Goal: Task Accomplishment & Management: Manage account settings

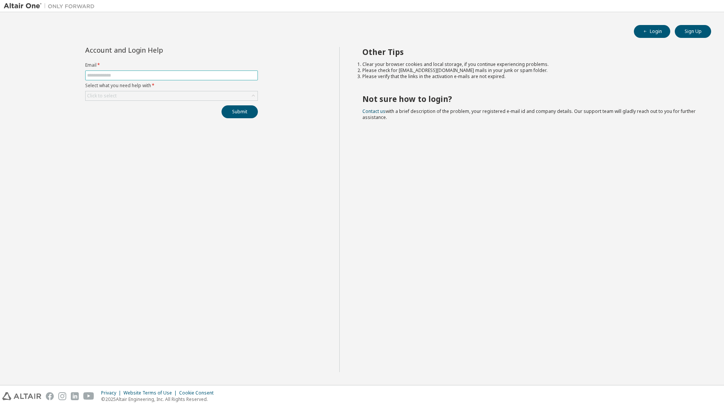
click at [146, 74] on input "text" at bounding box center [171, 75] width 169 height 6
type input "**********"
click at [140, 100] on div "Click to select" at bounding box center [172, 95] width 172 height 9
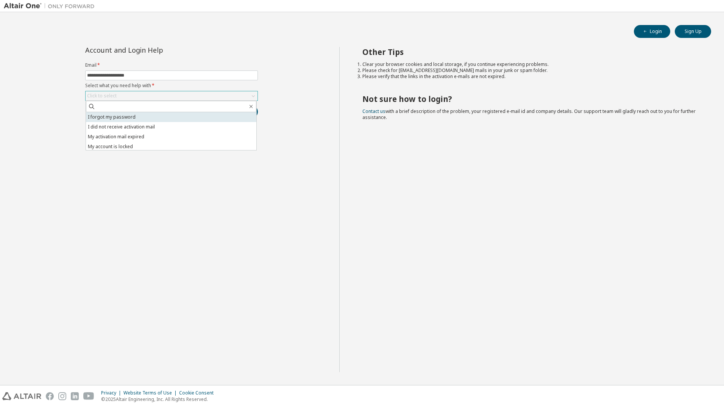
click at [134, 117] on li "I forgot my password" at bounding box center [171, 117] width 170 height 10
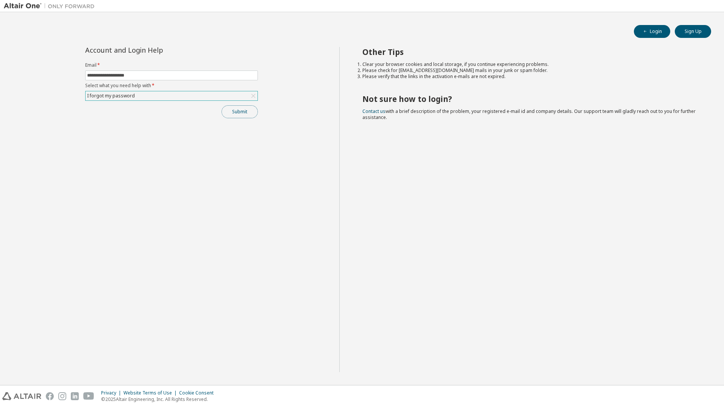
click at [251, 113] on button "Submit" at bounding box center [240, 111] width 36 height 13
click at [199, 98] on div "I forgot my password" at bounding box center [172, 95] width 172 height 9
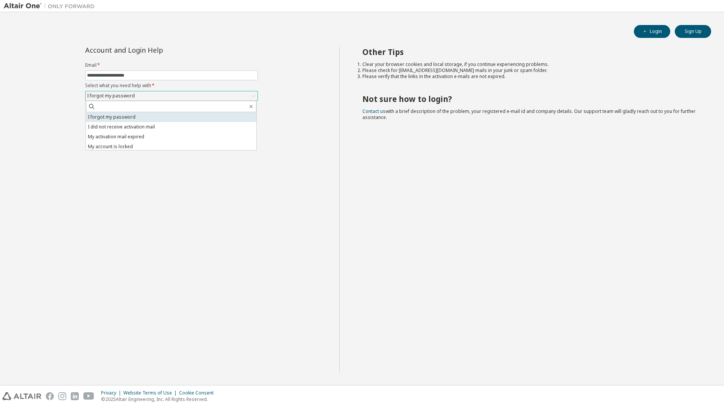
click at [137, 117] on li "I forgot my password" at bounding box center [171, 117] width 170 height 10
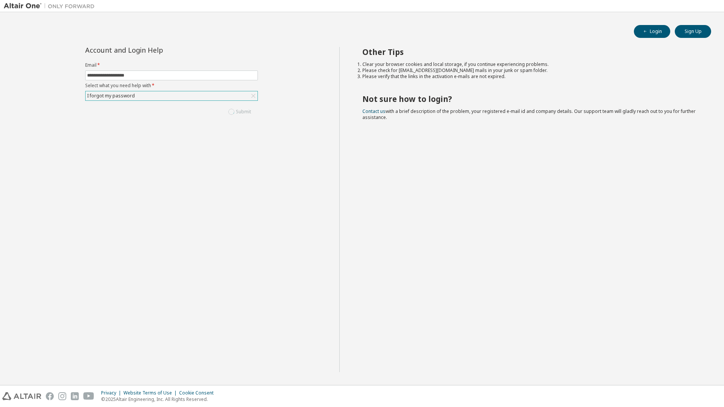
click at [144, 96] on div "I forgot my password" at bounding box center [172, 95] width 172 height 9
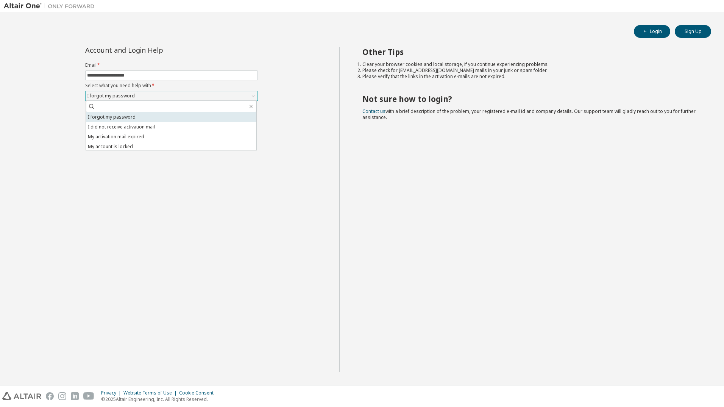
click at [137, 119] on li "I forgot my password" at bounding box center [171, 117] width 170 height 10
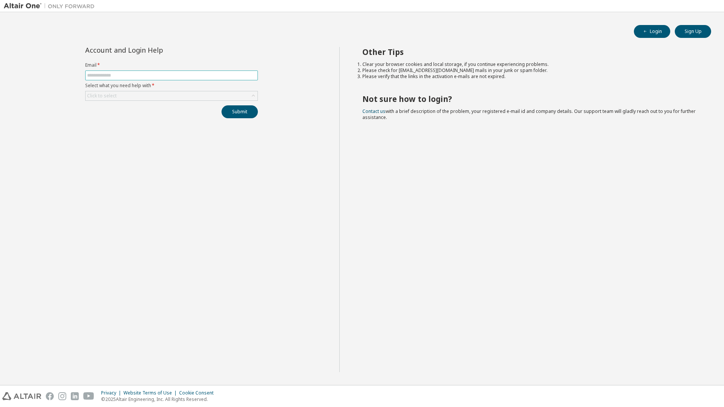
click at [187, 75] on input "text" at bounding box center [171, 75] width 169 height 6
type input "**********"
click at [182, 95] on div "Click to select" at bounding box center [172, 95] width 172 height 9
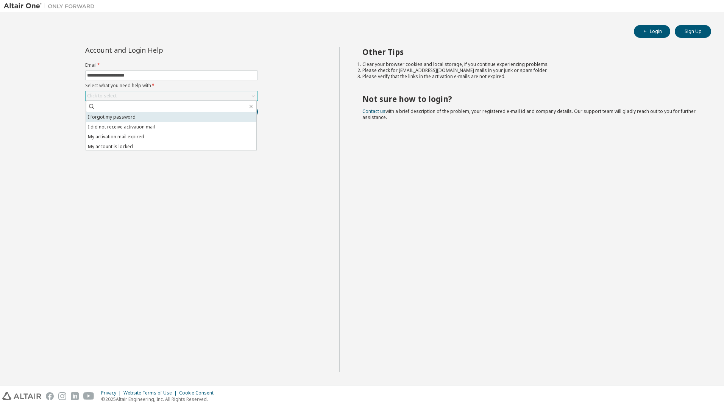
click at [118, 121] on li "I forgot my password" at bounding box center [171, 117] width 170 height 10
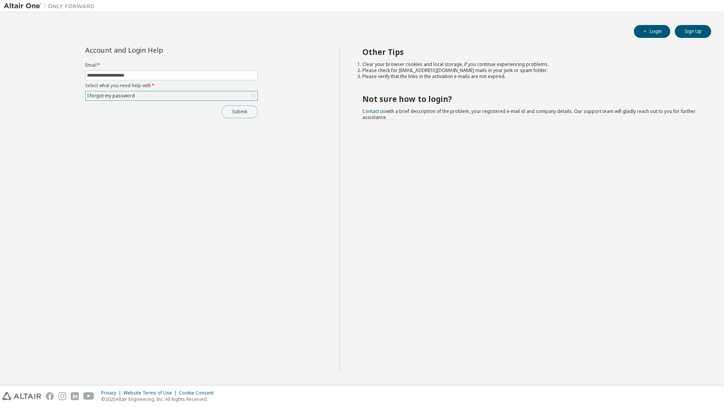
click at [234, 116] on button "Submit" at bounding box center [240, 111] width 36 height 13
click at [251, 96] on icon at bounding box center [254, 96] width 8 height 8
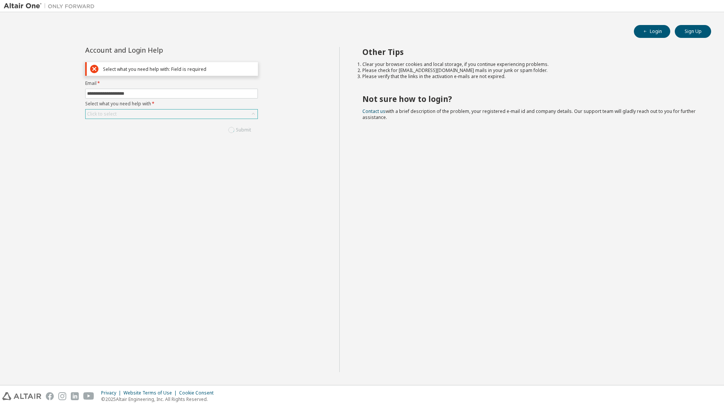
click at [251, 117] on icon at bounding box center [254, 114] width 8 height 8
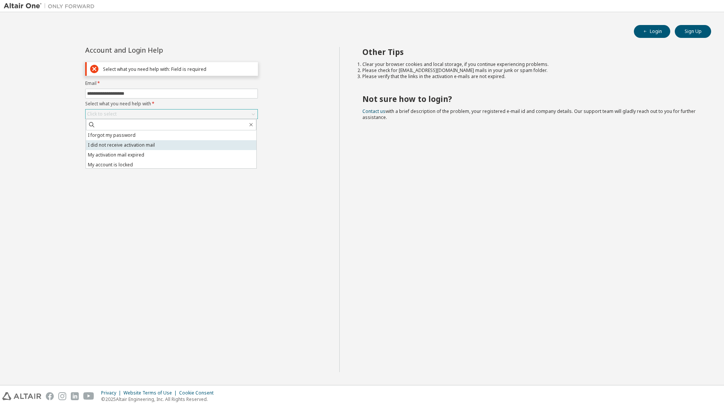
click at [156, 142] on li "I did not receive activation mail" at bounding box center [171, 145] width 170 height 10
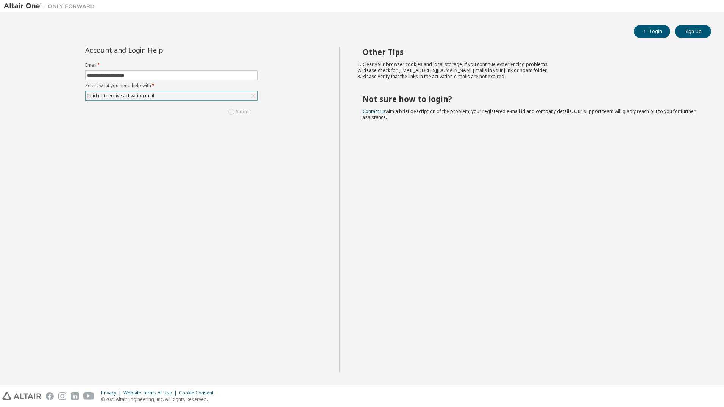
click at [244, 99] on div "I did not receive activation mail" at bounding box center [172, 95] width 172 height 9
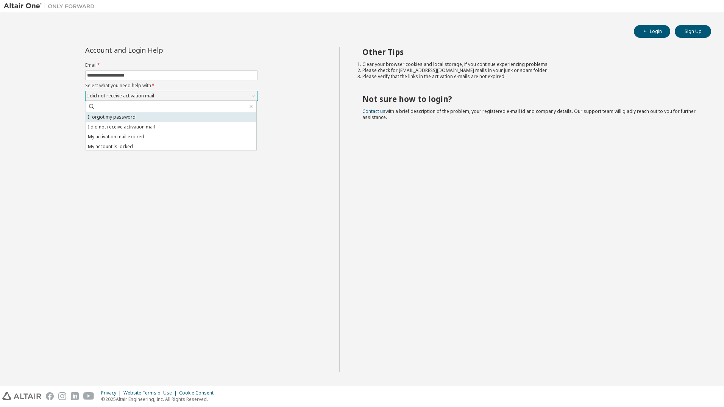
click at [211, 119] on li "I forgot my password" at bounding box center [171, 117] width 170 height 10
